Goal: Find specific page/section: Find specific page/section

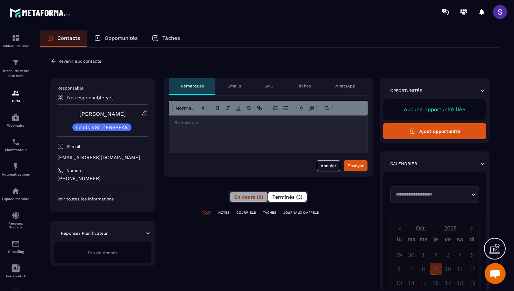
click at [279, 199] on span "Terminés (3)" at bounding box center [287, 197] width 30 height 6
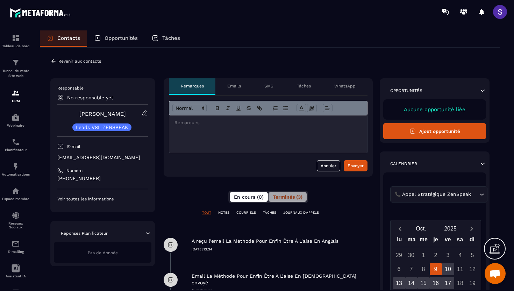
click at [250, 196] on span "En cours (0)" at bounding box center [249, 197] width 30 height 6
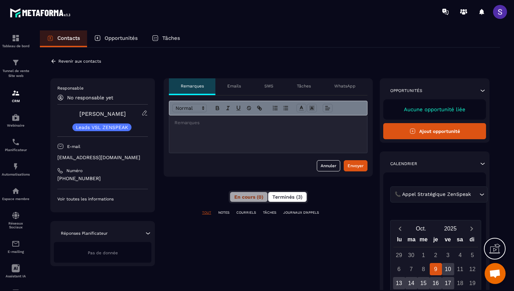
click at [286, 198] on span "Terminés (3)" at bounding box center [287, 197] width 30 height 6
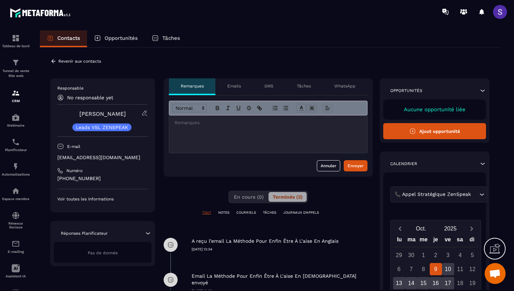
click at [228, 212] on p "NOTES" at bounding box center [223, 212] width 11 height 5
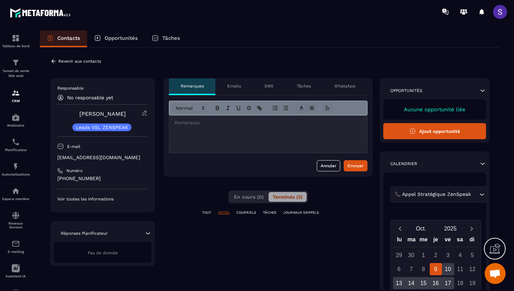
click at [241, 210] on p "COURRIELS" at bounding box center [246, 212] width 20 height 5
click at [275, 214] on p "TÂCHES" at bounding box center [269, 212] width 13 height 5
click at [292, 214] on p "JOURNAUX D'APPELS" at bounding box center [301, 212] width 36 height 5
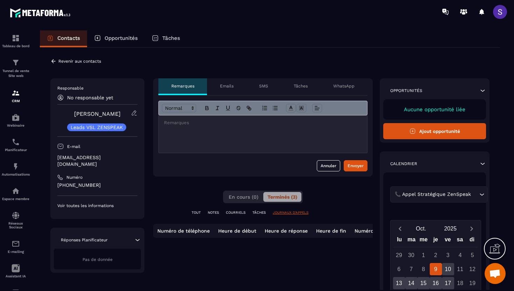
click at [194, 212] on p "TOUT" at bounding box center [196, 212] width 9 height 5
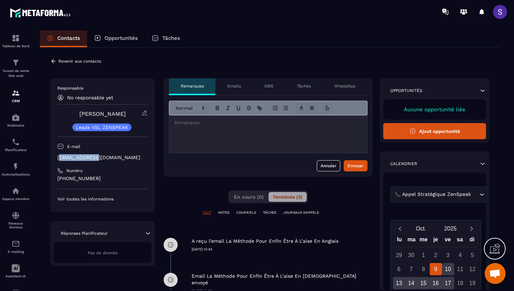
drag, startPoint x: 59, startPoint y: 159, endPoint x: 94, endPoint y: 157, distance: 35.7
click at [94, 157] on p "[EMAIL_ADDRESS][DOMAIN_NAME]" at bounding box center [102, 157] width 91 height 7
click at [53, 62] on icon at bounding box center [53, 61] width 6 height 6
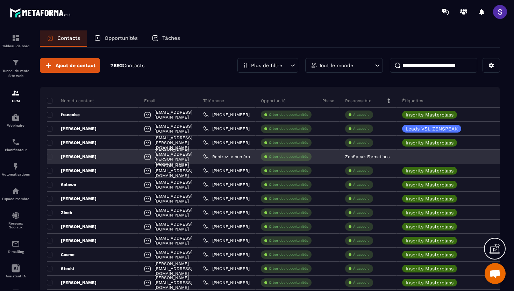
click at [85, 154] on p "[PERSON_NAME]" at bounding box center [72, 157] width 50 height 6
